Goal: Navigation & Orientation: Find specific page/section

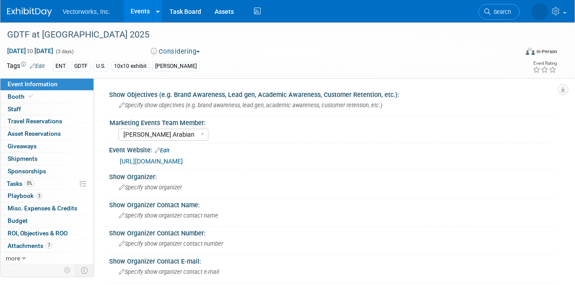
select select "[PERSON_NAME] Arabian"
click at [141, 10] on link "Events" at bounding box center [140, 11] width 33 height 22
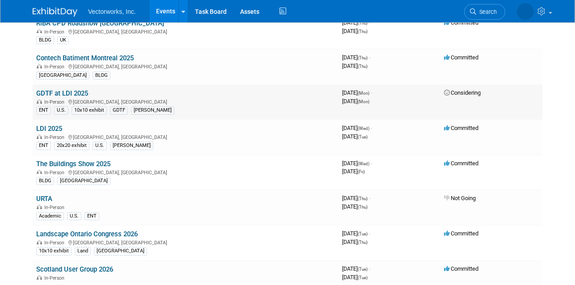
click at [64, 93] on link "GDTF at LDI 2025" at bounding box center [62, 93] width 52 height 8
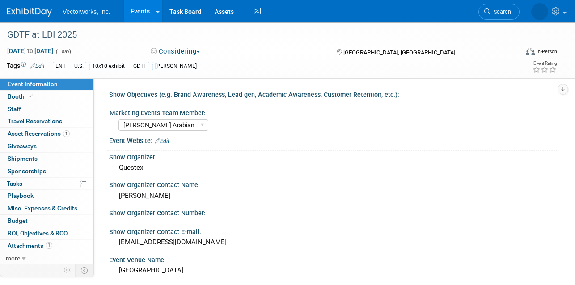
select select "[PERSON_NAME] Arabian"
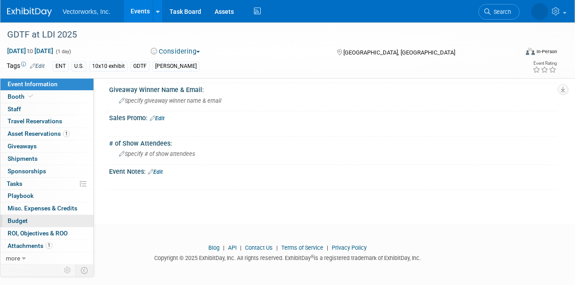
scroll to position [449, 0]
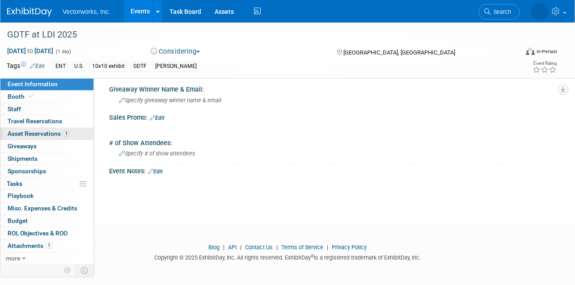
click at [34, 135] on span "Asset Reservations 1" at bounding box center [39, 133] width 62 height 7
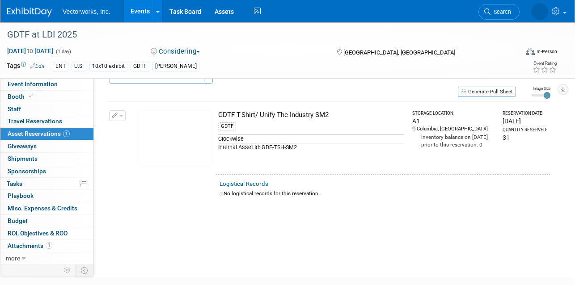
scroll to position [0, 0]
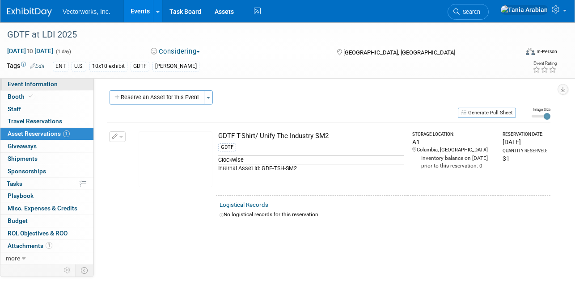
click at [31, 85] on span "Event Information" at bounding box center [33, 83] width 50 height 7
select select "[PERSON_NAME] Arabian"
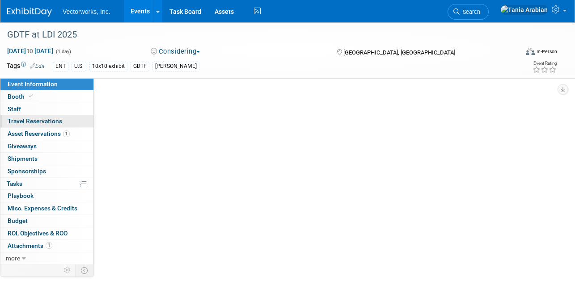
scroll to position [5, 0]
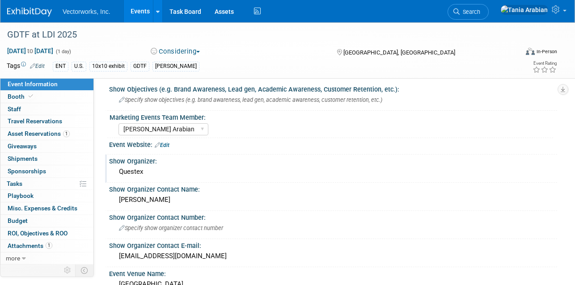
click at [288, 178] on div "Questex" at bounding box center [333, 172] width 435 height 14
